Goal: Check status

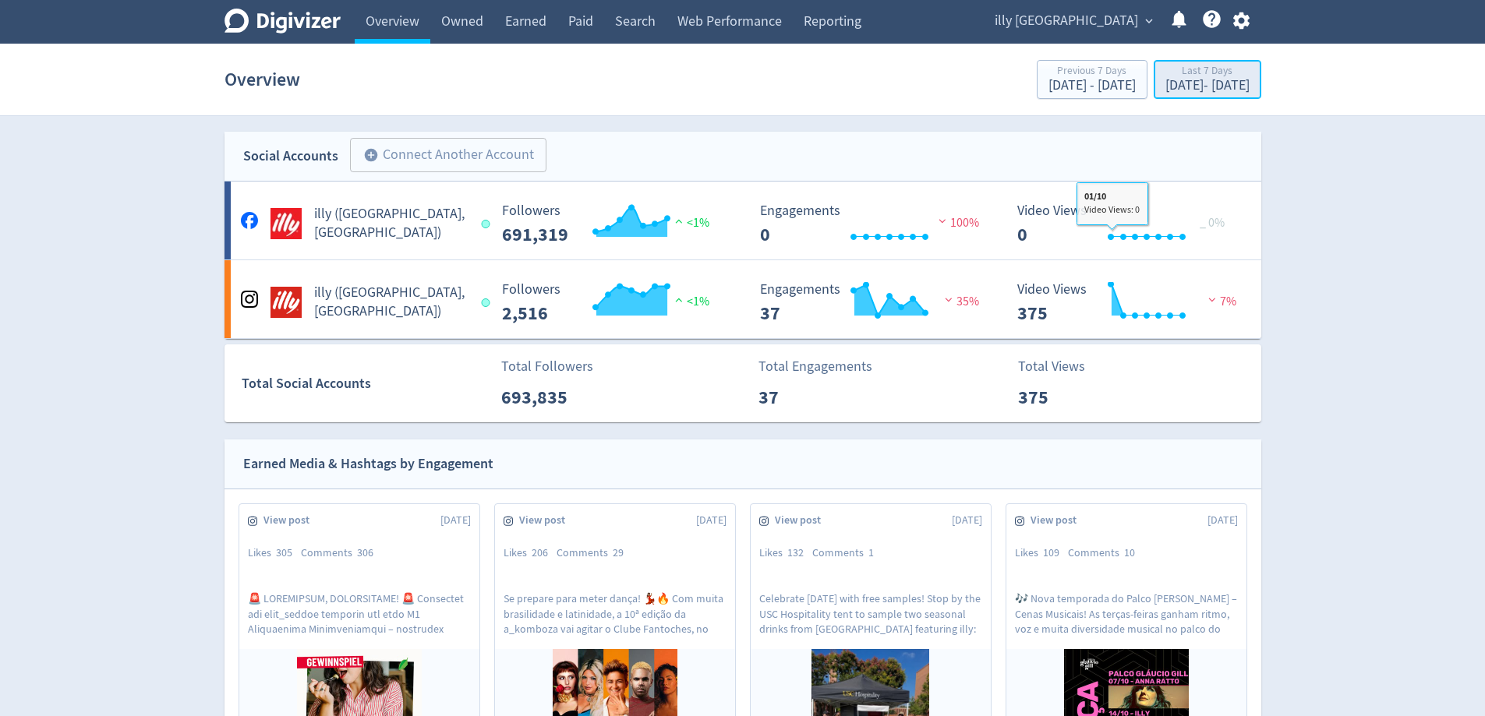
click at [1193, 65] on div "Last 7 Days" at bounding box center [1207, 71] width 84 height 13
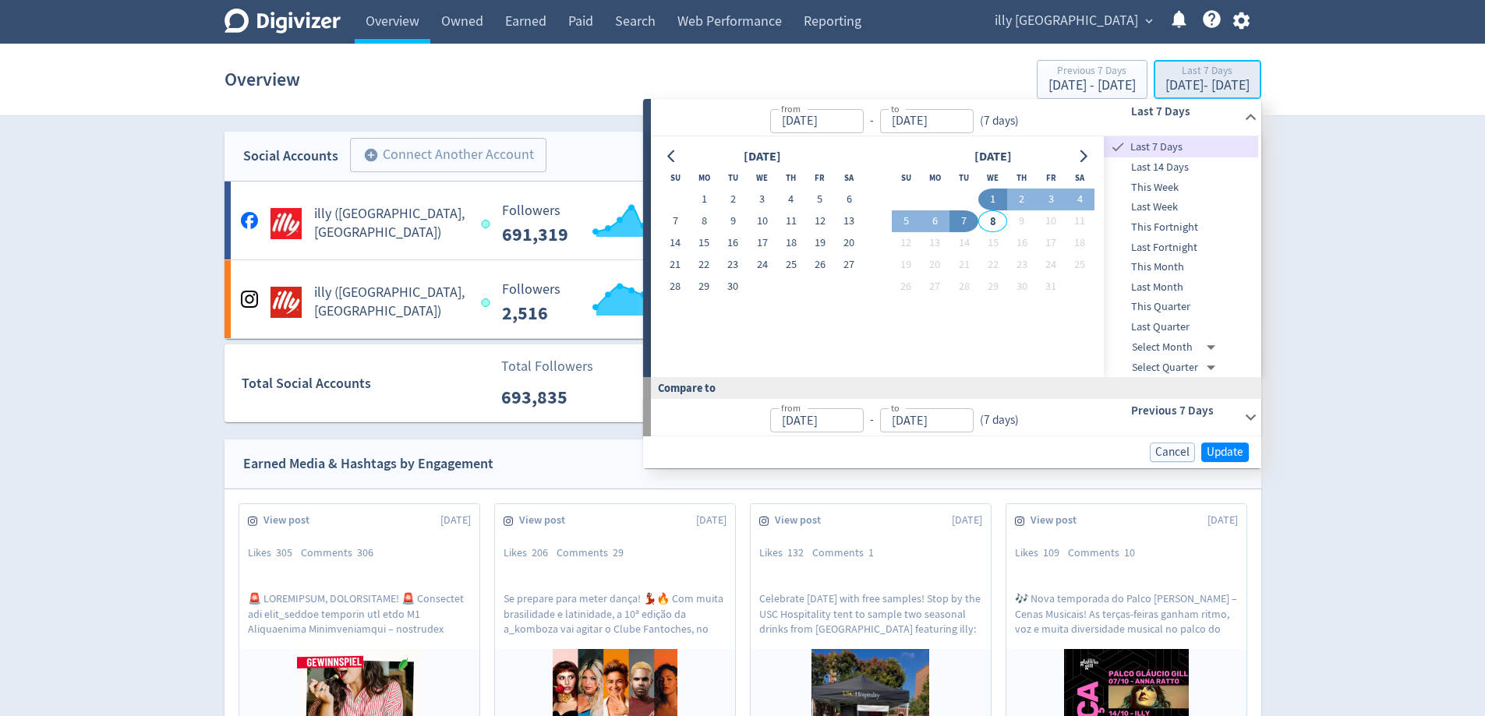
type input "[DATE]"
click at [769, 266] on button "24" at bounding box center [761, 265] width 29 height 22
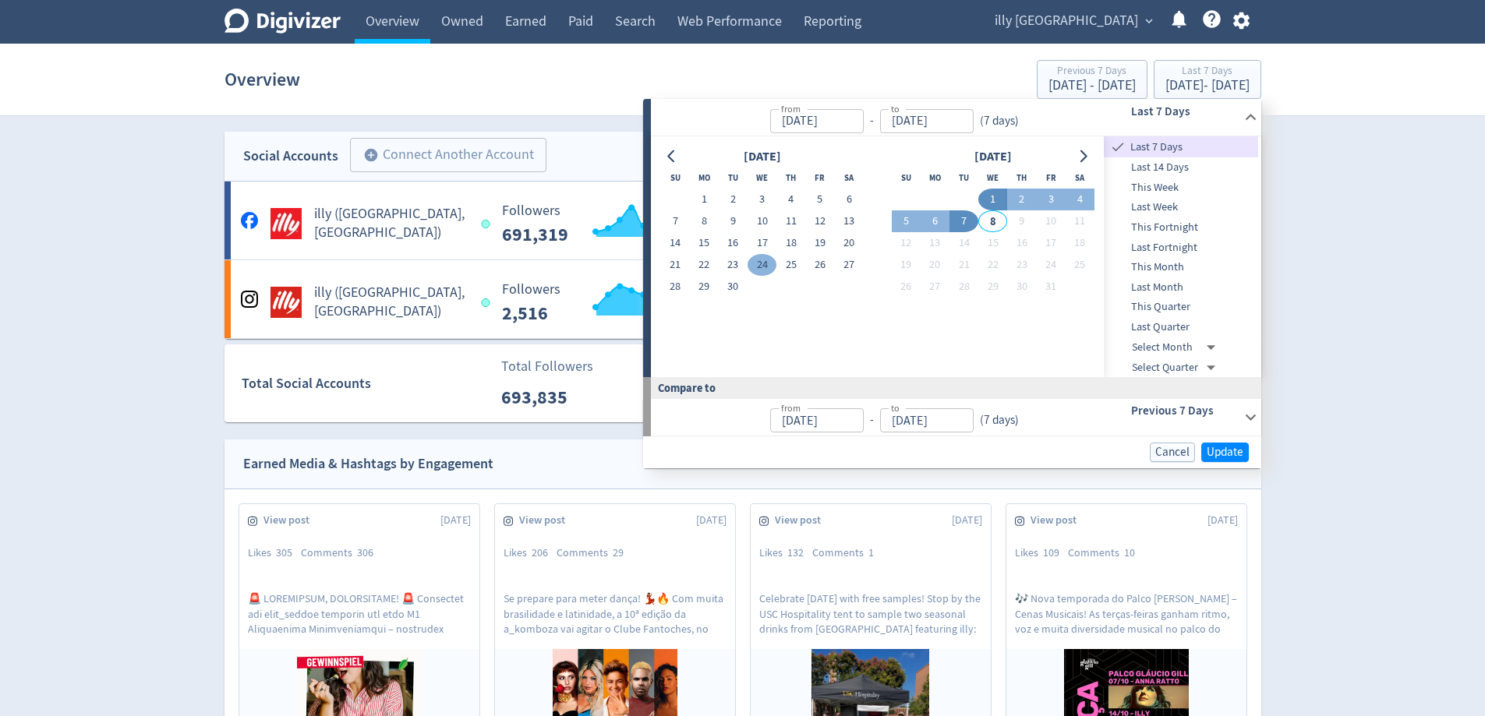
type input "[DATE]"
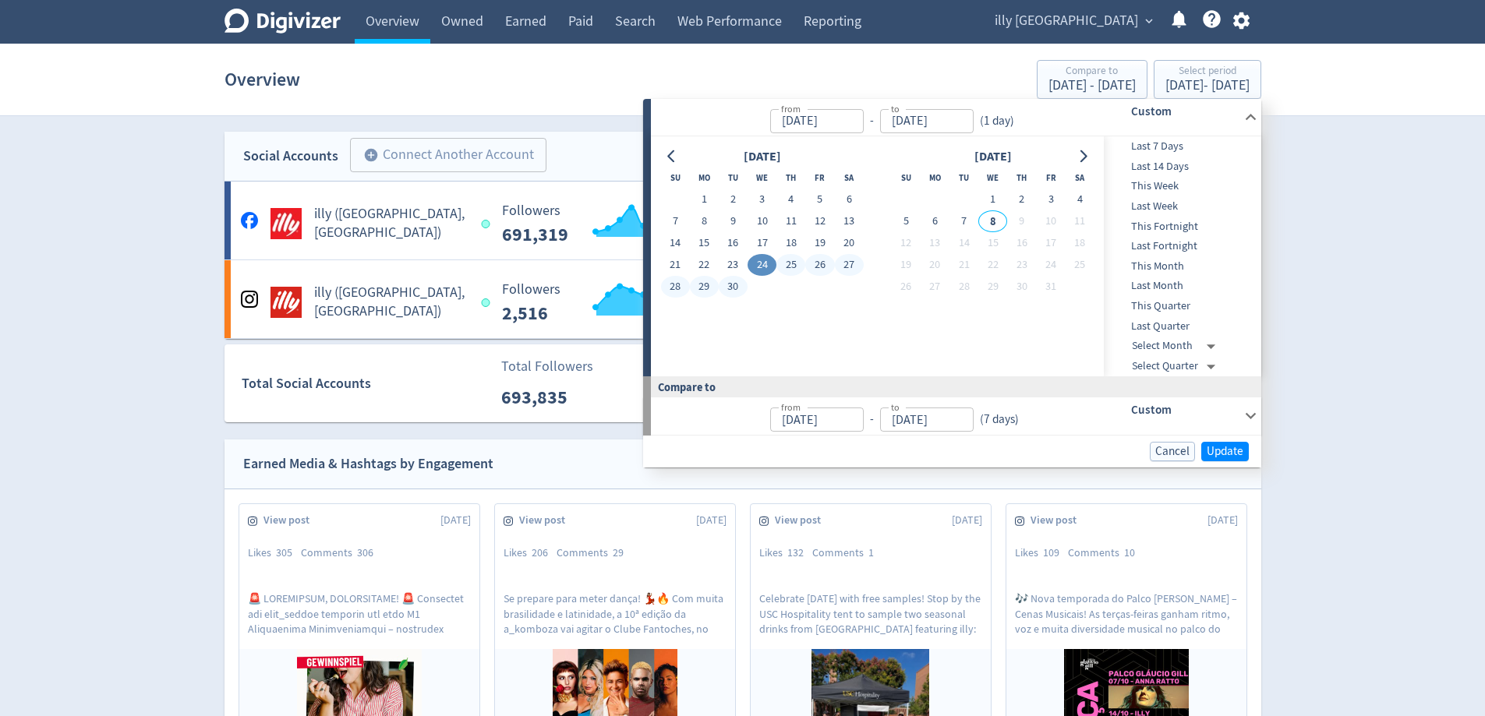
click at [731, 284] on button "30" at bounding box center [733, 287] width 29 height 22
type input "[DATE]"
click at [1217, 451] on span "Update" at bounding box center [1225, 452] width 37 height 12
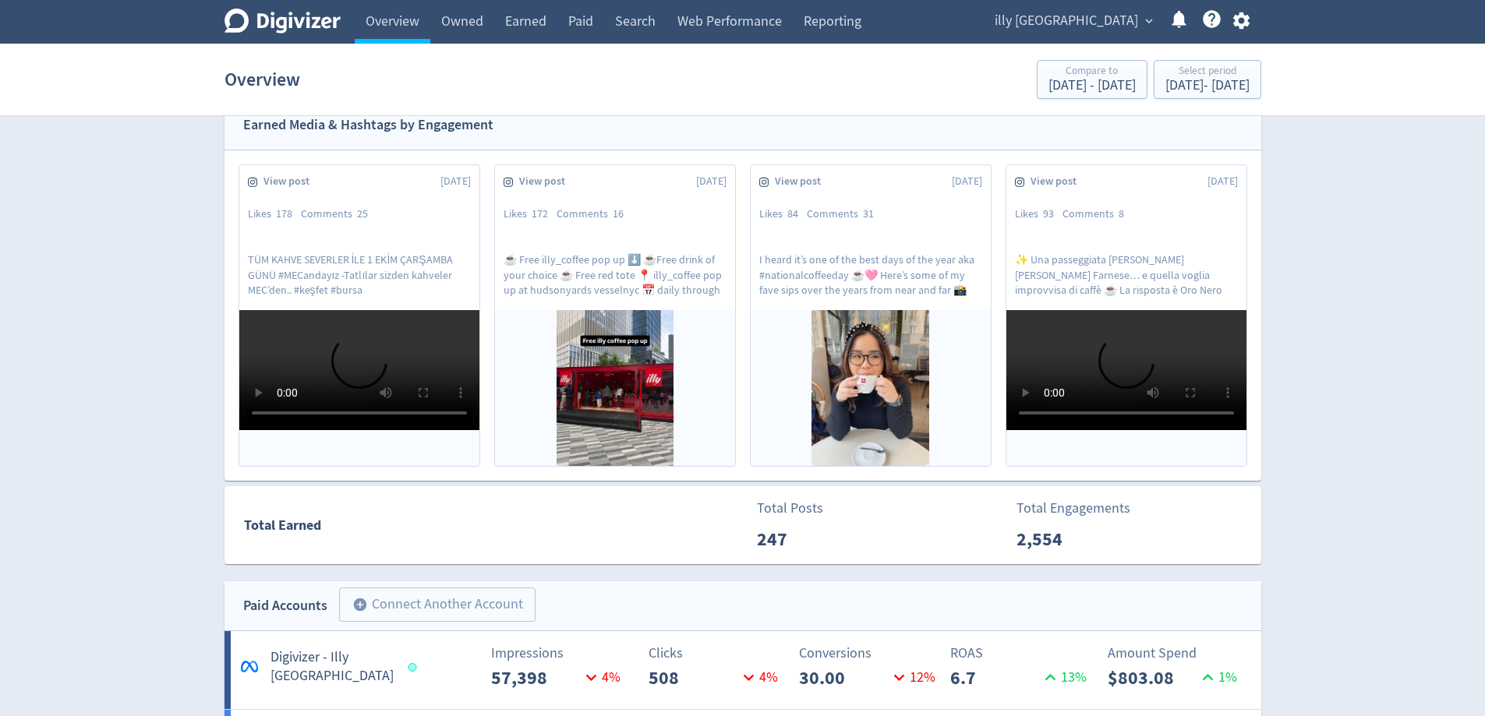
scroll to position [312, 0]
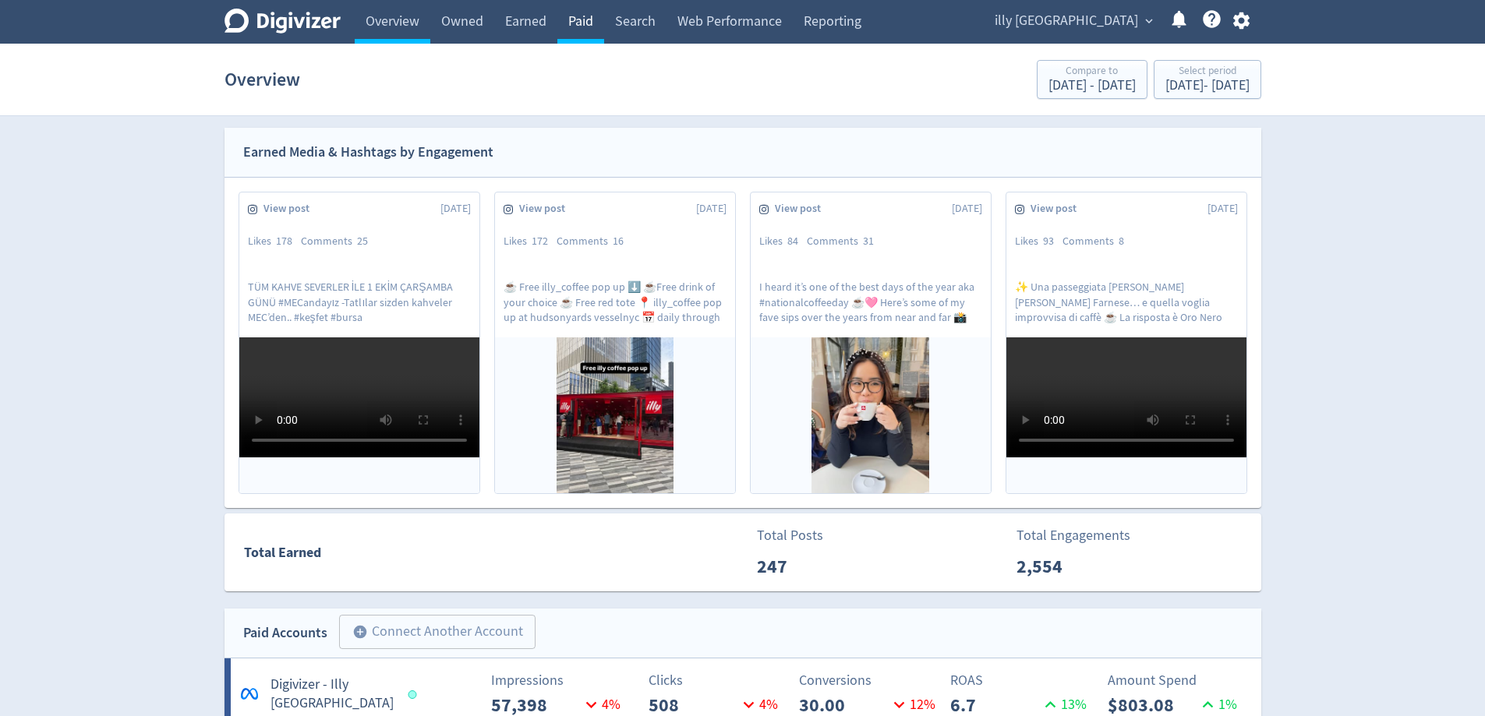
click at [576, 21] on link "Paid" at bounding box center [580, 22] width 47 height 44
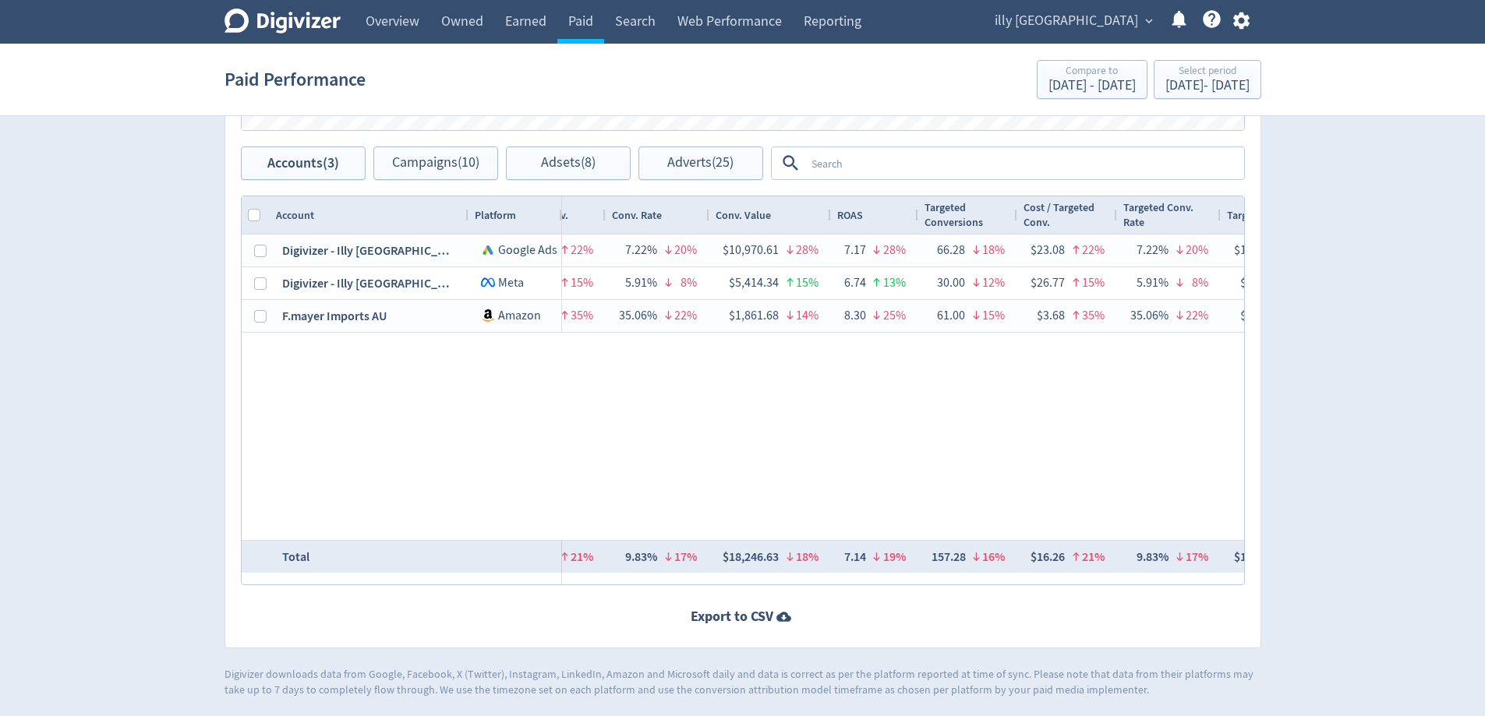
scroll to position [0, 1854]
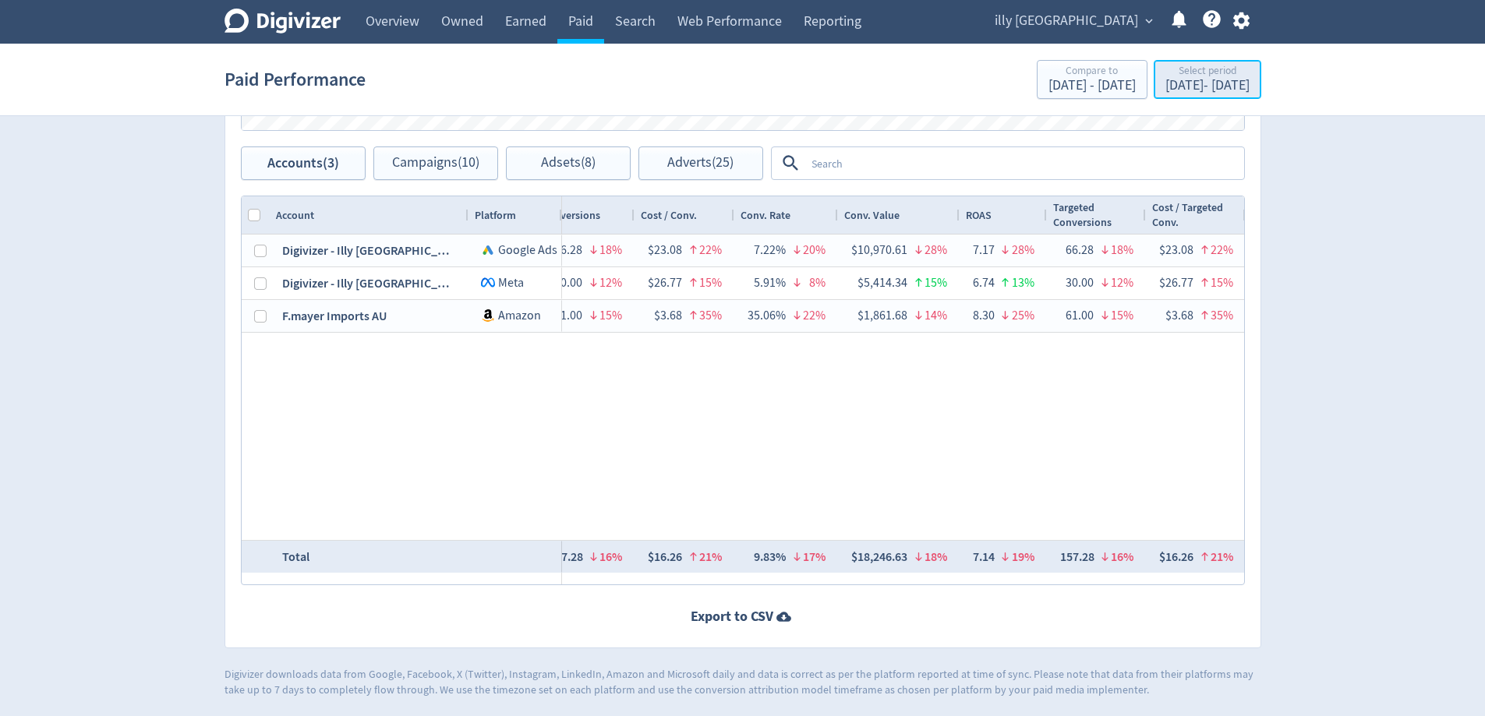
click at [1170, 83] on div "[DATE] - [DATE]" at bounding box center [1207, 86] width 84 height 14
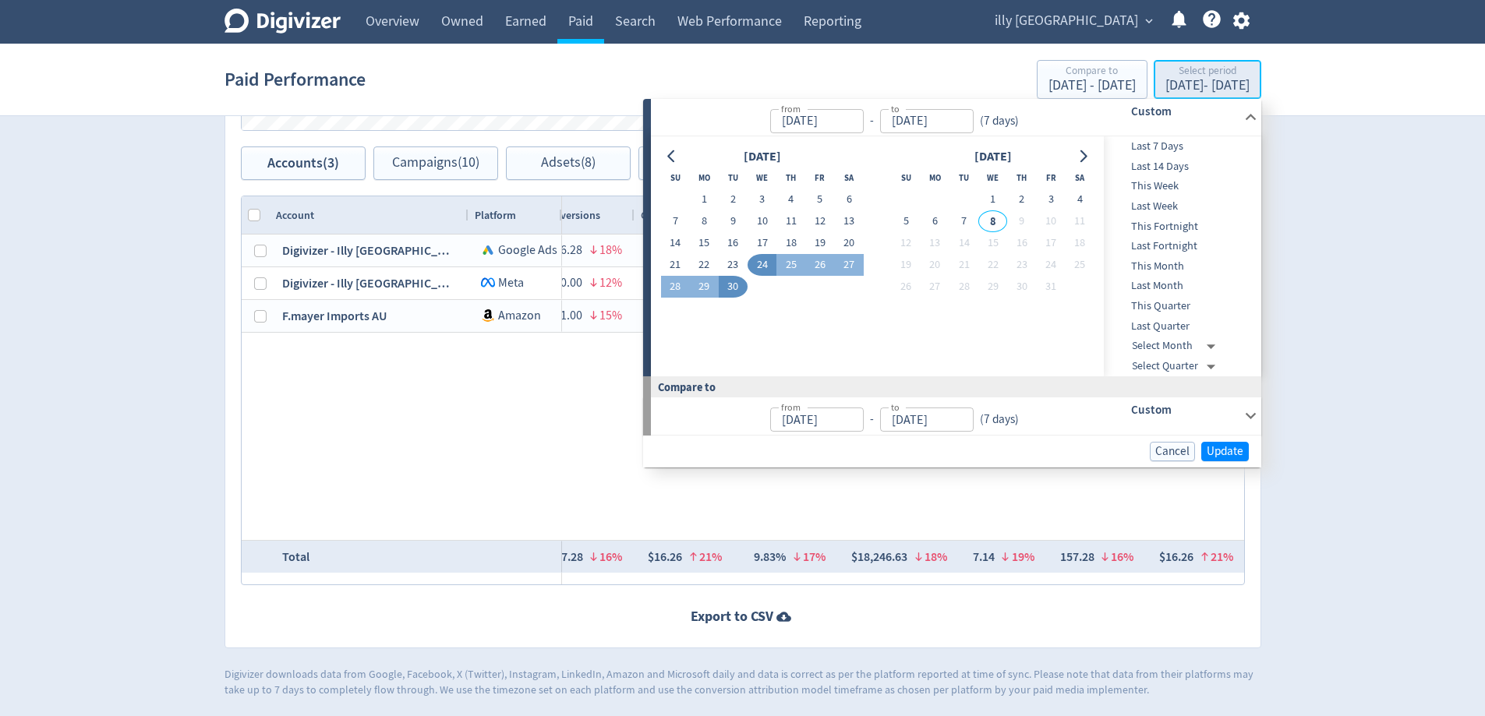
type input "[DATE]"
drag, startPoint x: 1394, startPoint y: 199, endPoint x: 1331, endPoint y: 233, distance: 71.8
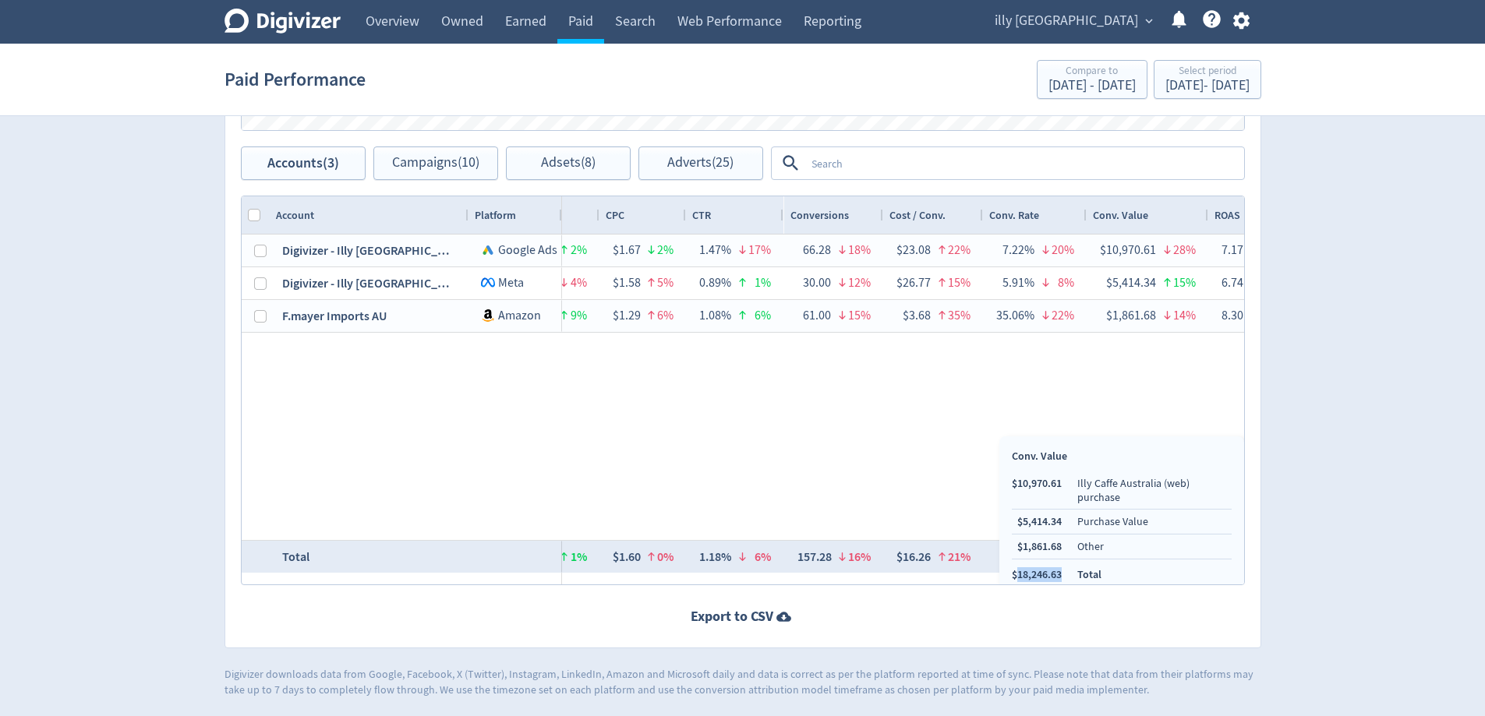
drag, startPoint x: 1066, startPoint y: 561, endPoint x: 1016, endPoint y: 563, distance: 49.9
click at [1016, 563] on ul "$10,970.61 Illy Caffe Australia (web) purchase $5,414.34 Purchase Value $1,861.…" at bounding box center [1122, 529] width 220 height 106
copy li "18,246.63"
